Goal: Answer question/provide support: Share knowledge or assist other users

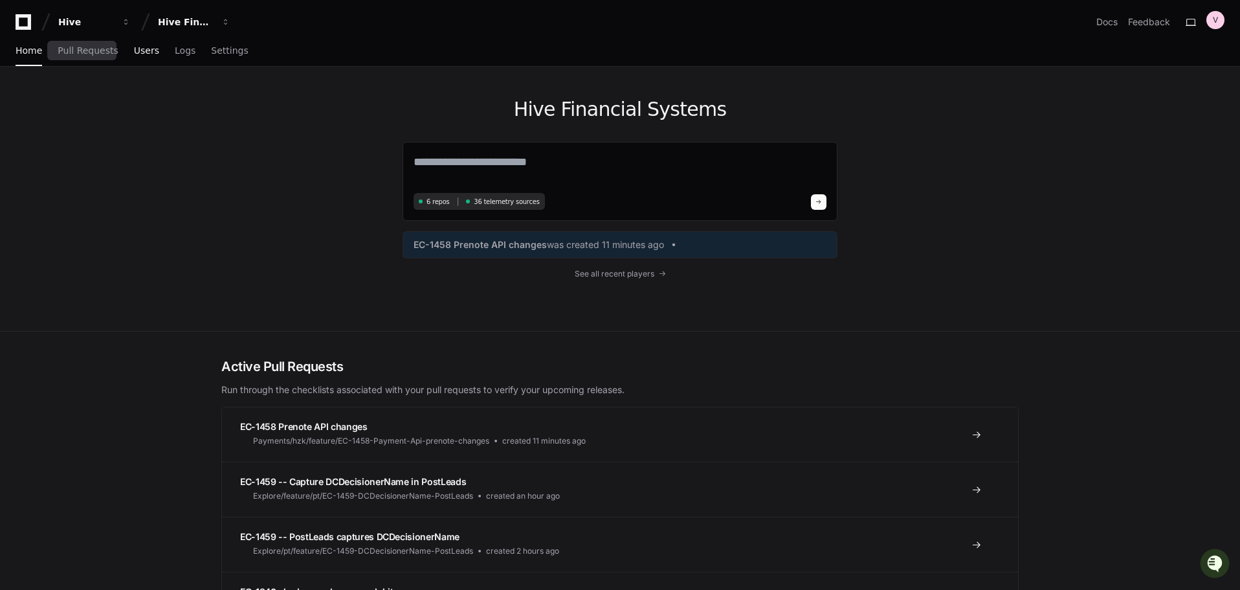
click at [141, 54] on span "Users" at bounding box center [146, 51] width 25 height 8
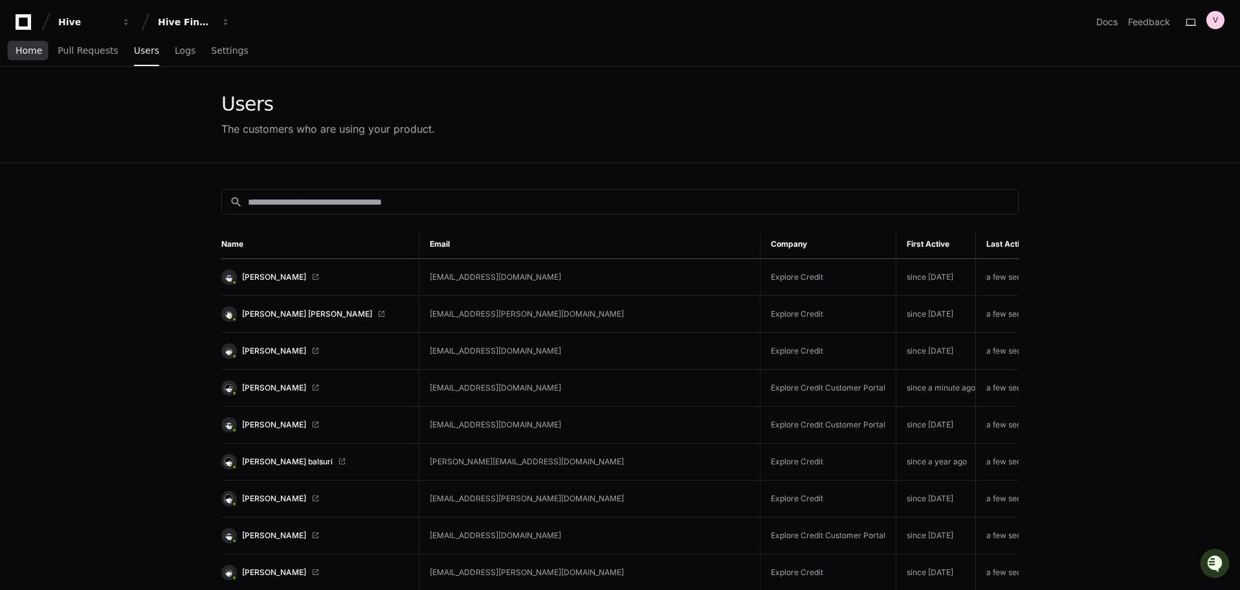
click at [17, 54] on span "Home" at bounding box center [29, 51] width 27 height 8
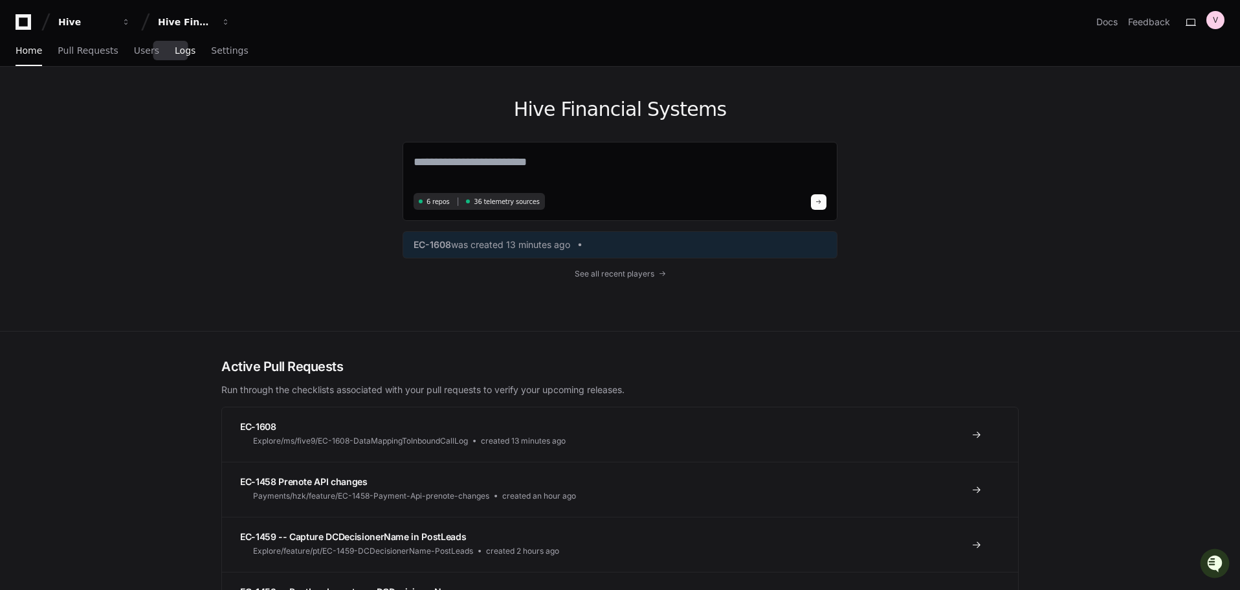
click at [175, 50] on span "Logs" at bounding box center [185, 51] width 21 height 8
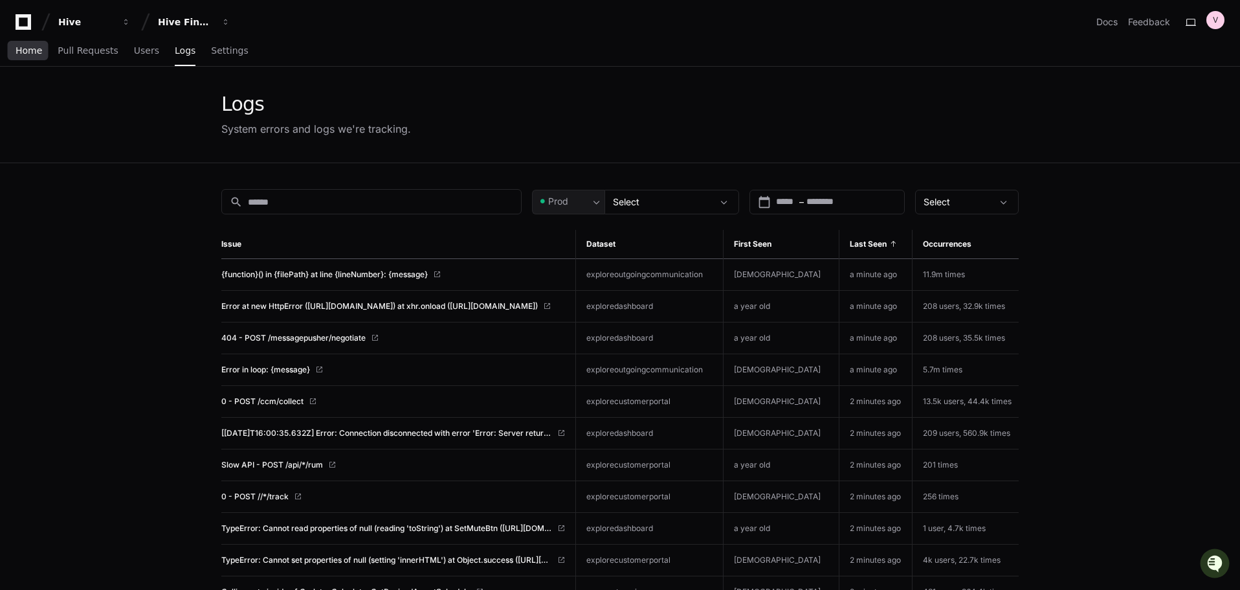
click at [32, 52] on span "Home" at bounding box center [29, 51] width 27 height 8
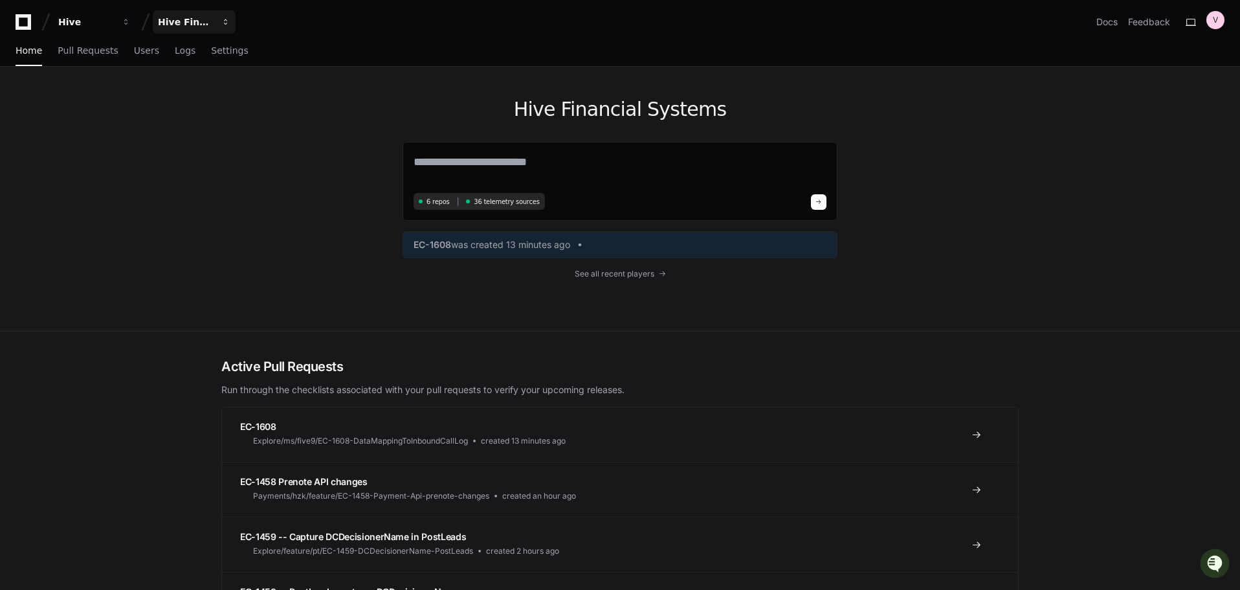
click at [198, 20] on div "Hive Financial Systems" at bounding box center [186, 22] width 56 height 13
click at [325, 34] on app-nav "Hive Hive Financial Systems Projects Join or create a project H Hive Financial …" at bounding box center [620, 33] width 1240 height 67
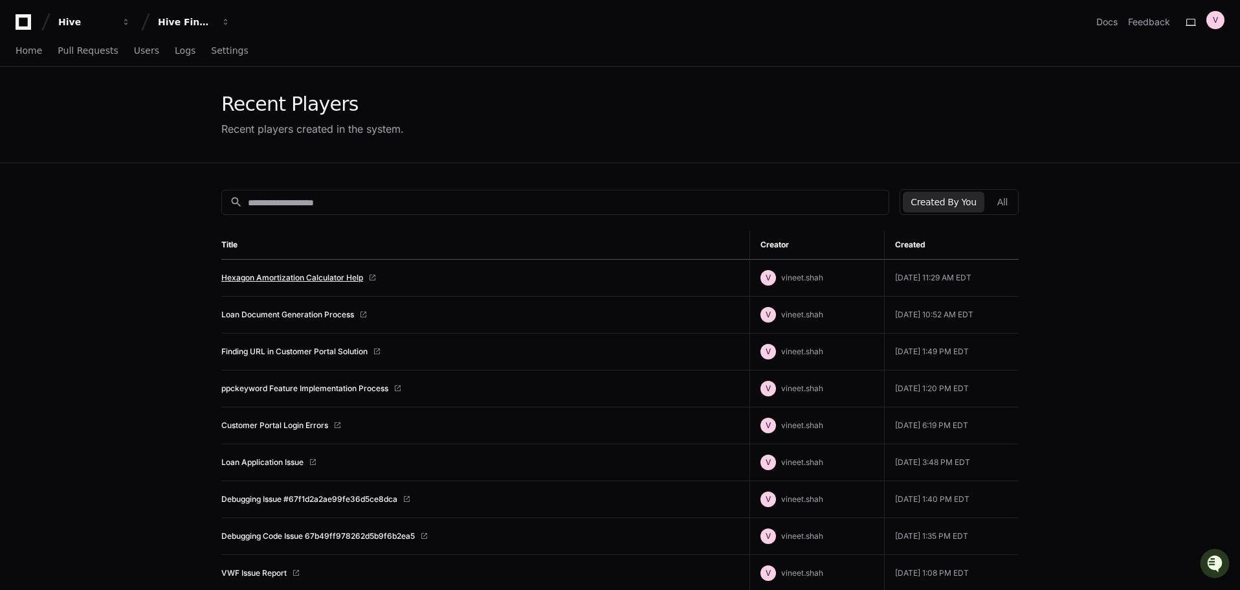
click at [292, 274] on link "Hexagon Amortization Calculator Help" at bounding box center [292, 278] width 142 height 10
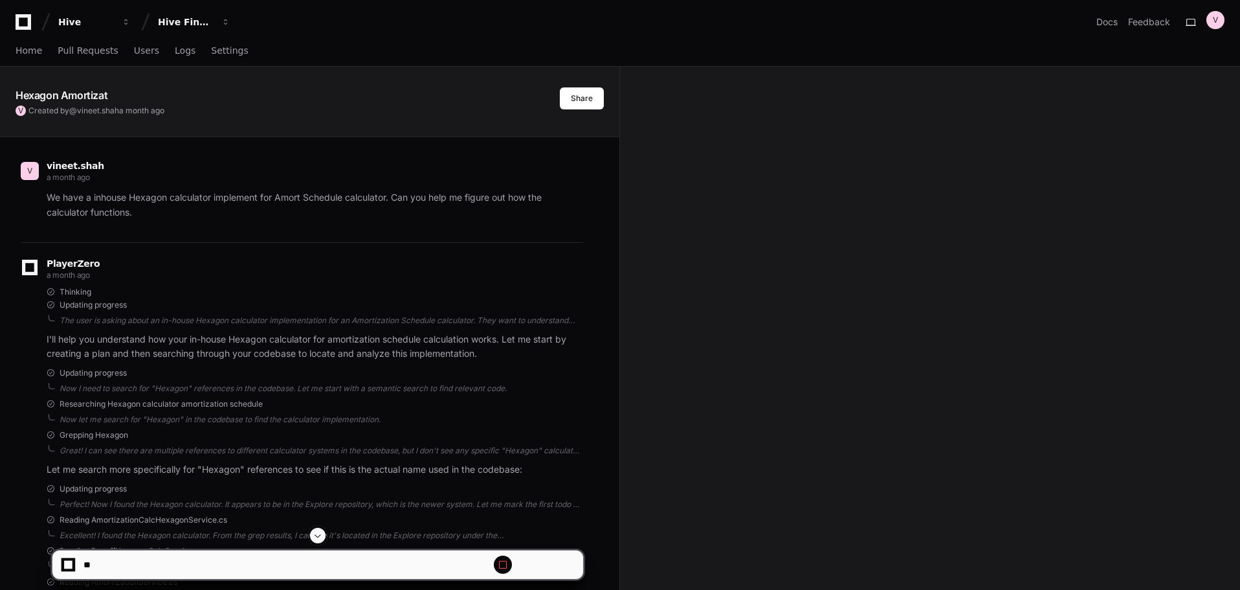
click at [320, 539] on span at bounding box center [318, 535] width 10 height 10
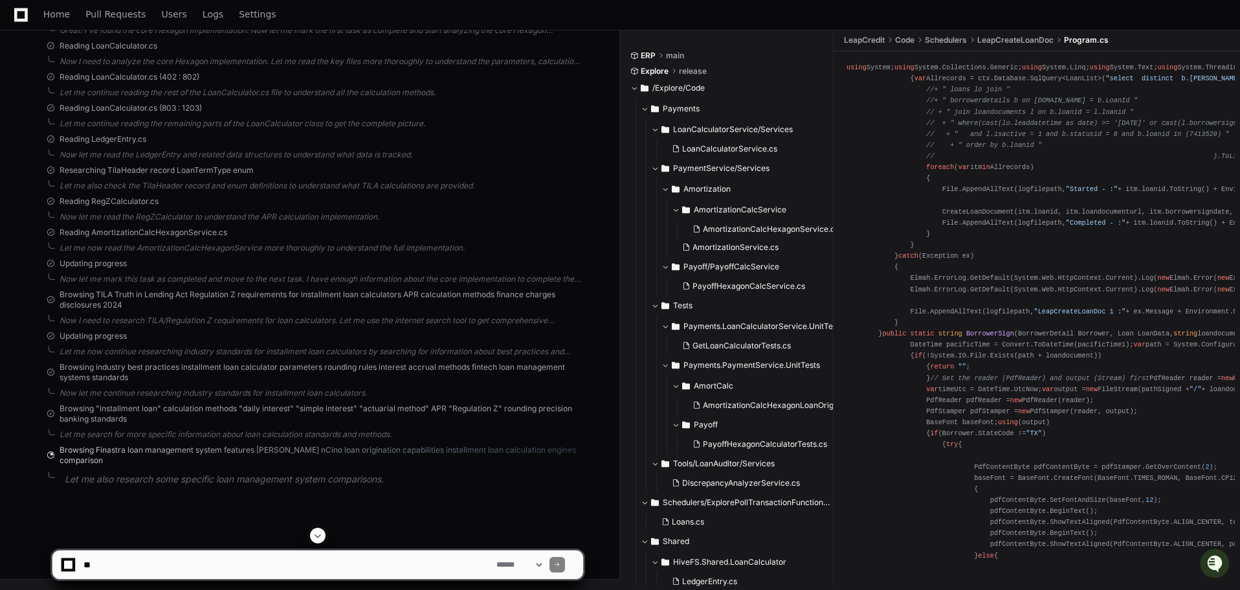
click at [320, 539] on span at bounding box center [318, 535] width 10 height 10
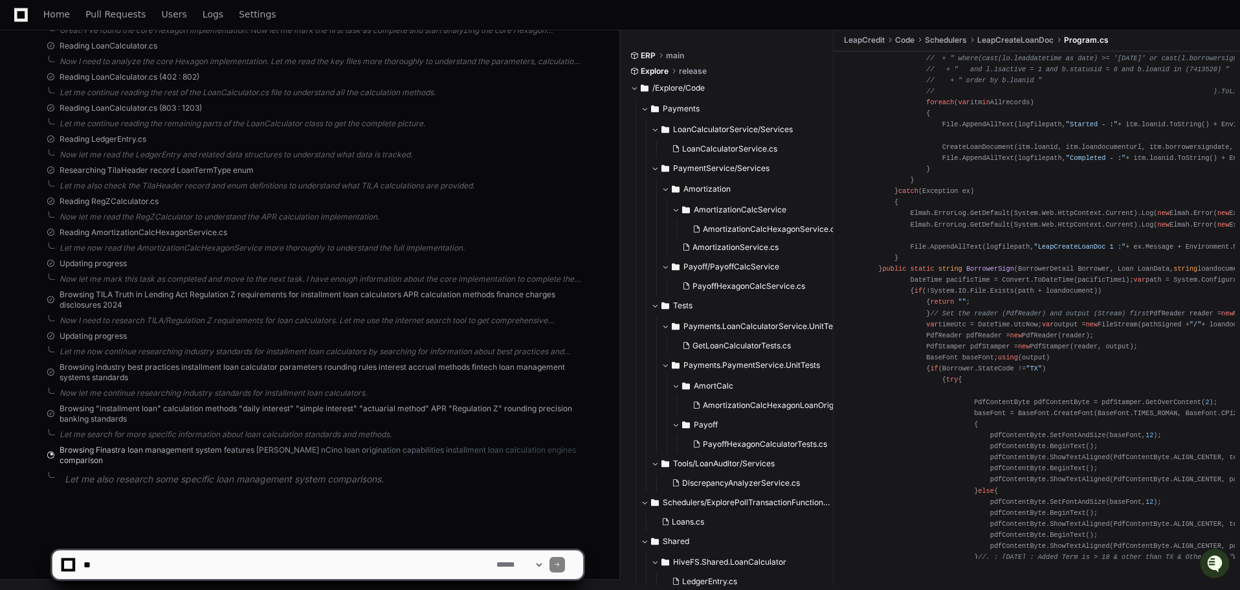
scroll to position [3975, 0]
